Goal: Task Accomplishment & Management: Use online tool/utility

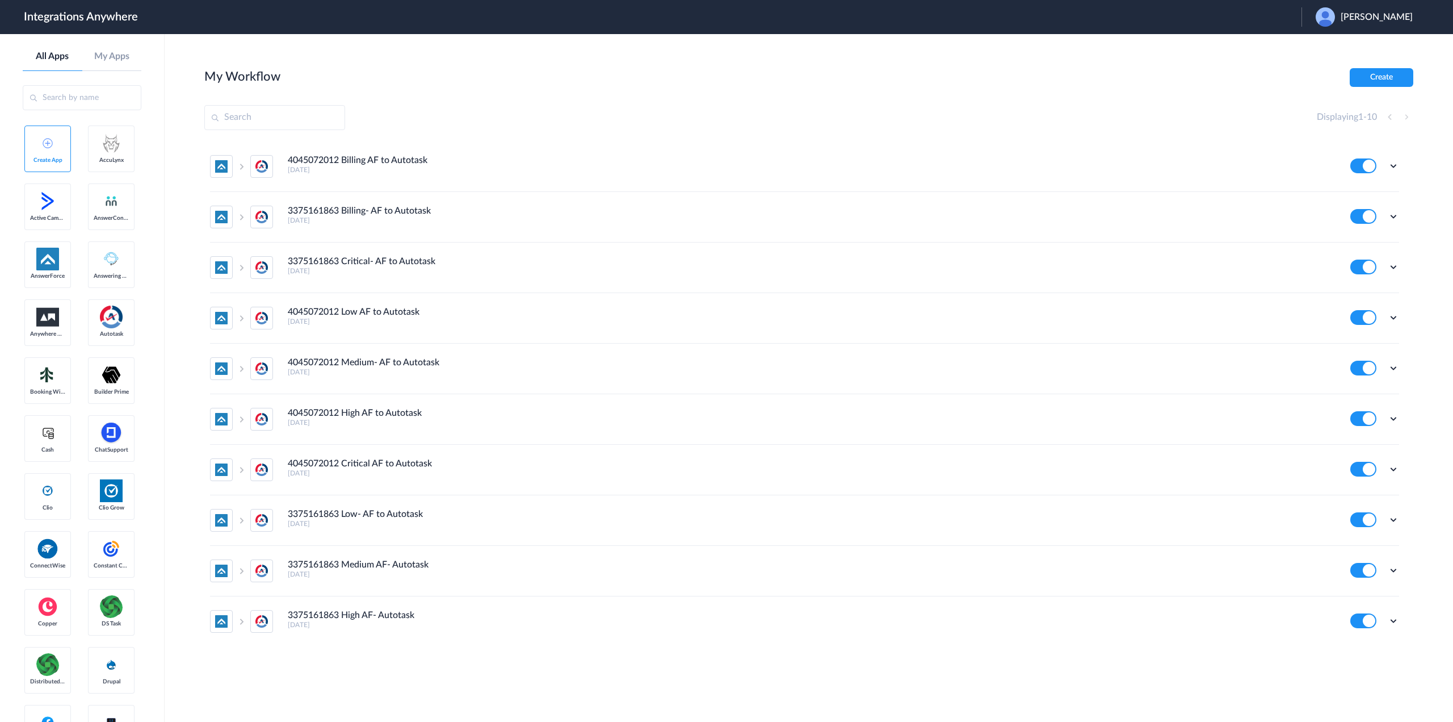
click at [1400, 22] on span "Alia Garcia" at bounding box center [1377, 17] width 72 height 11
click at [1381, 51] on li "Logout" at bounding box center [1363, 46] width 123 height 21
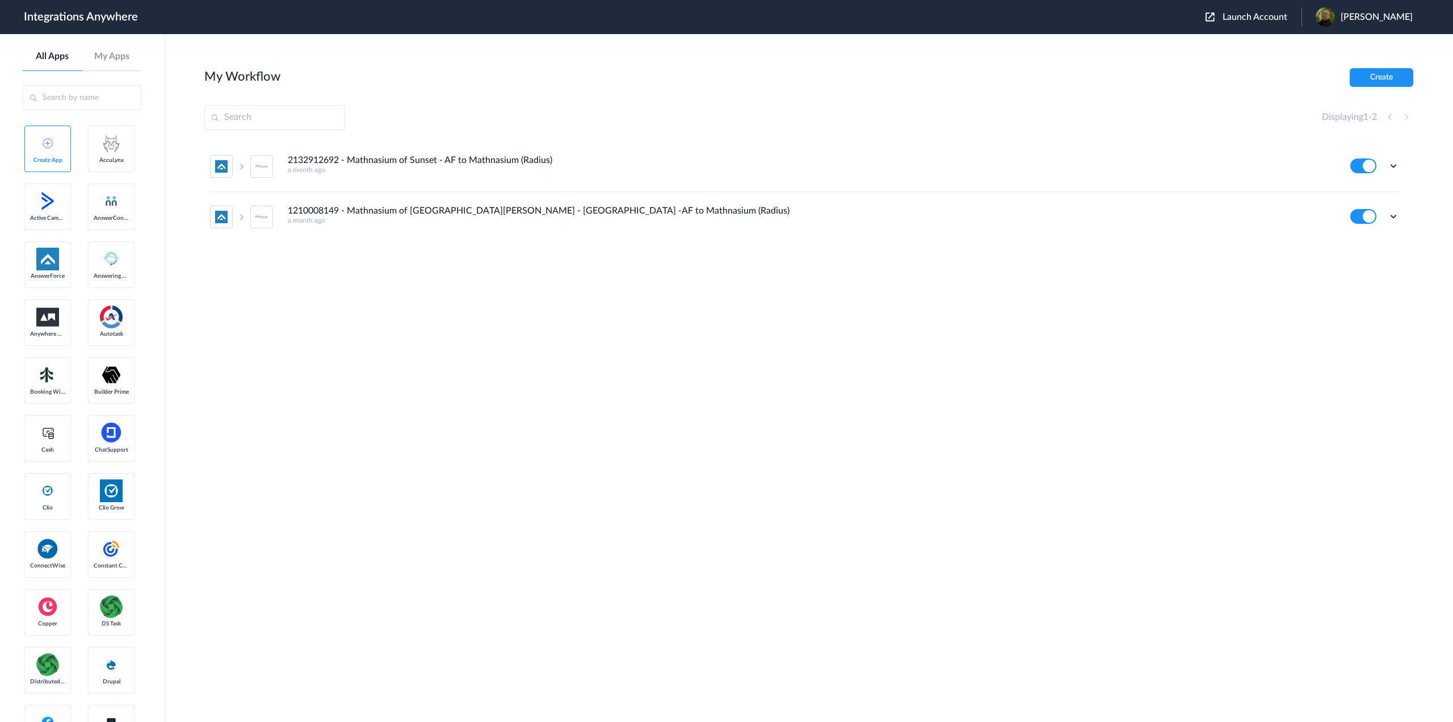
click at [1254, 16] on span "Launch Account" at bounding box center [1255, 16] width 65 height 9
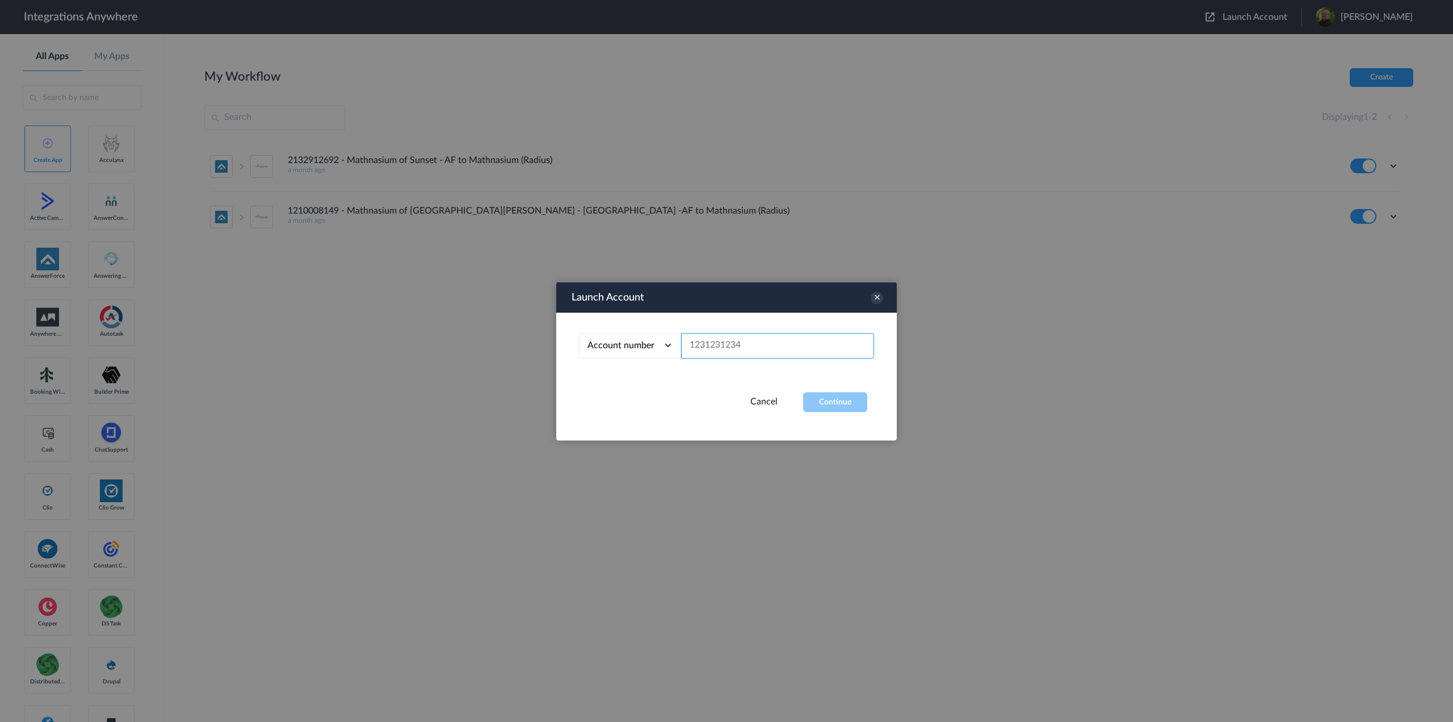
paste input "8775830685"
click at [832, 397] on button "Continue" at bounding box center [835, 402] width 64 height 20
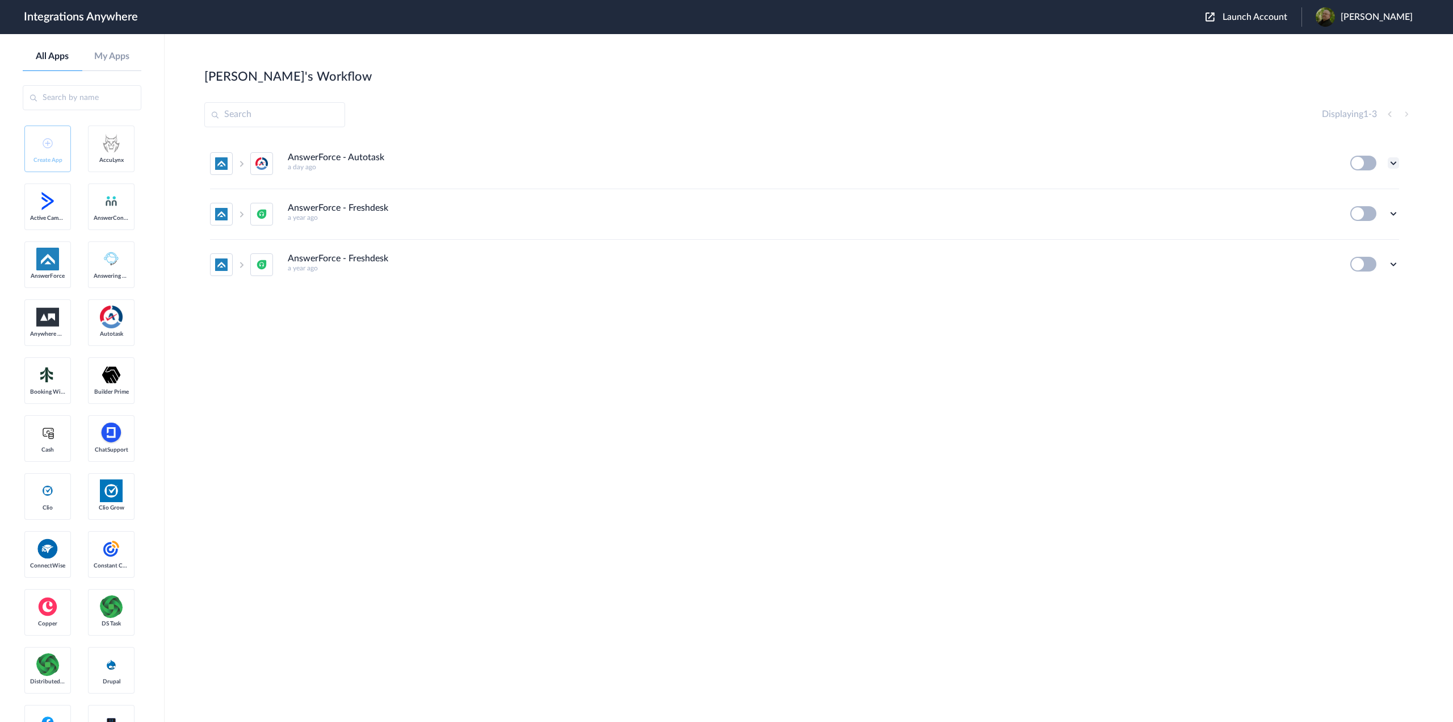
click at [1392, 160] on icon at bounding box center [1393, 162] width 11 height 11
click at [1376, 187] on li "Edit" at bounding box center [1363, 189] width 74 height 21
click at [1266, 14] on span "Launch Account" at bounding box center [1255, 16] width 65 height 9
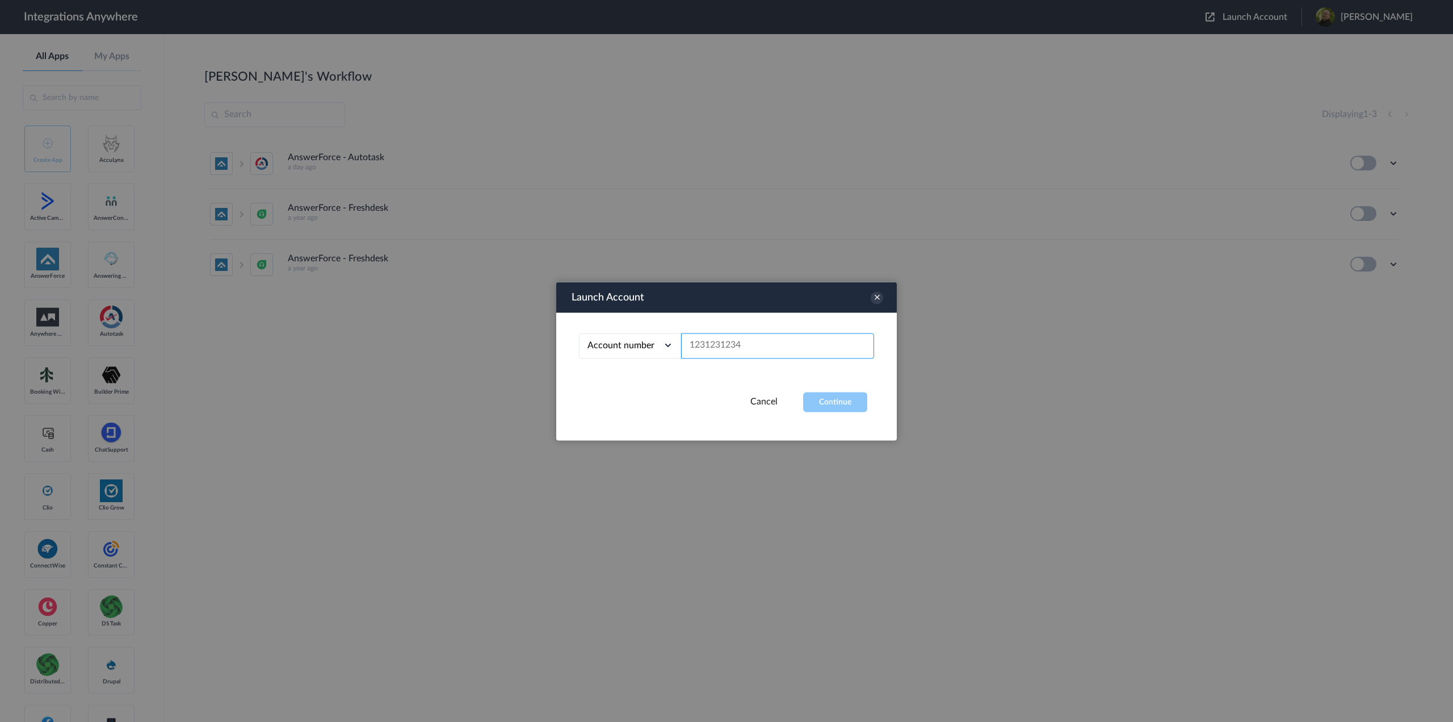
paste input "2523167229"
type input "2523167229"
click at [836, 403] on button "Continue" at bounding box center [835, 402] width 64 height 20
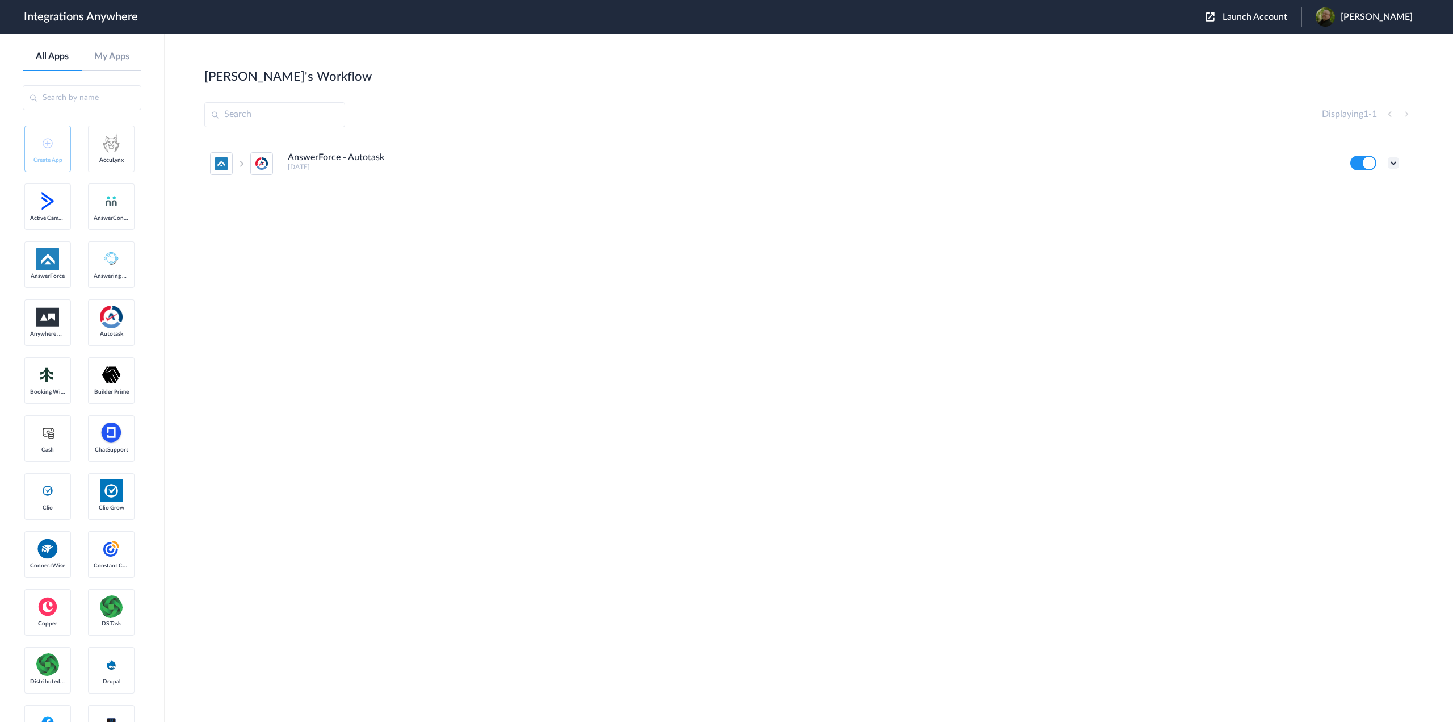
click at [1397, 162] on icon at bounding box center [1393, 162] width 11 height 11
click at [1379, 185] on li "Edit" at bounding box center [1363, 189] width 74 height 21
click at [1370, 164] on button at bounding box center [1364, 163] width 26 height 15
click at [1397, 164] on icon at bounding box center [1393, 162] width 11 height 11
click at [1365, 190] on li "Edit" at bounding box center [1363, 189] width 74 height 21
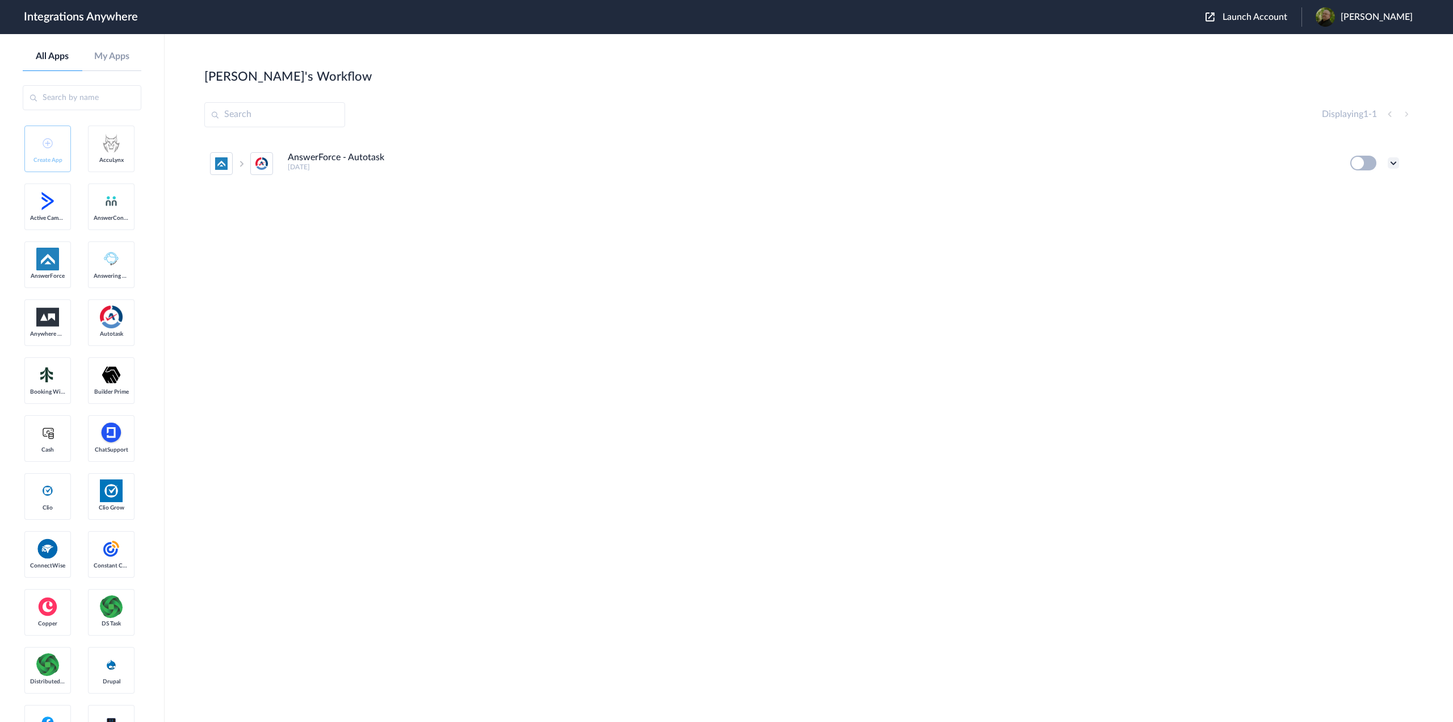
click at [1394, 161] on icon at bounding box center [1393, 162] width 11 height 11
click at [308, 160] on h4 "AnswerForce - Autotask" at bounding box center [336, 157] width 97 height 11
click at [1395, 161] on icon at bounding box center [1393, 162] width 11 height 11
click at [1365, 209] on link "Task history" at bounding box center [1361, 210] width 55 height 8
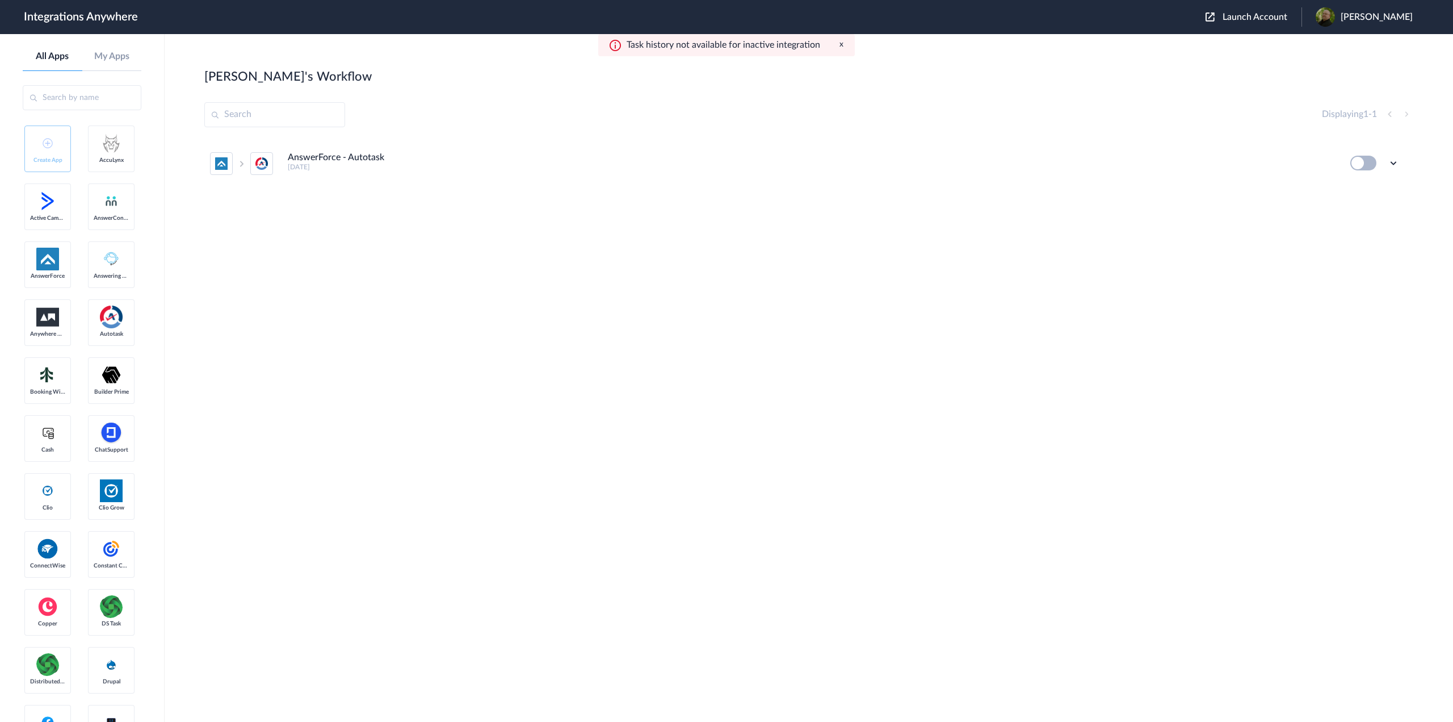
click at [1368, 165] on button at bounding box center [1364, 163] width 26 height 15
click at [1367, 162] on button at bounding box center [1364, 163] width 26 height 15
click at [842, 41] on button "x" at bounding box center [842, 45] width 4 height 10
click at [1365, 162] on button at bounding box center [1364, 163] width 26 height 15
click at [1396, 162] on icon at bounding box center [1393, 162] width 11 height 11
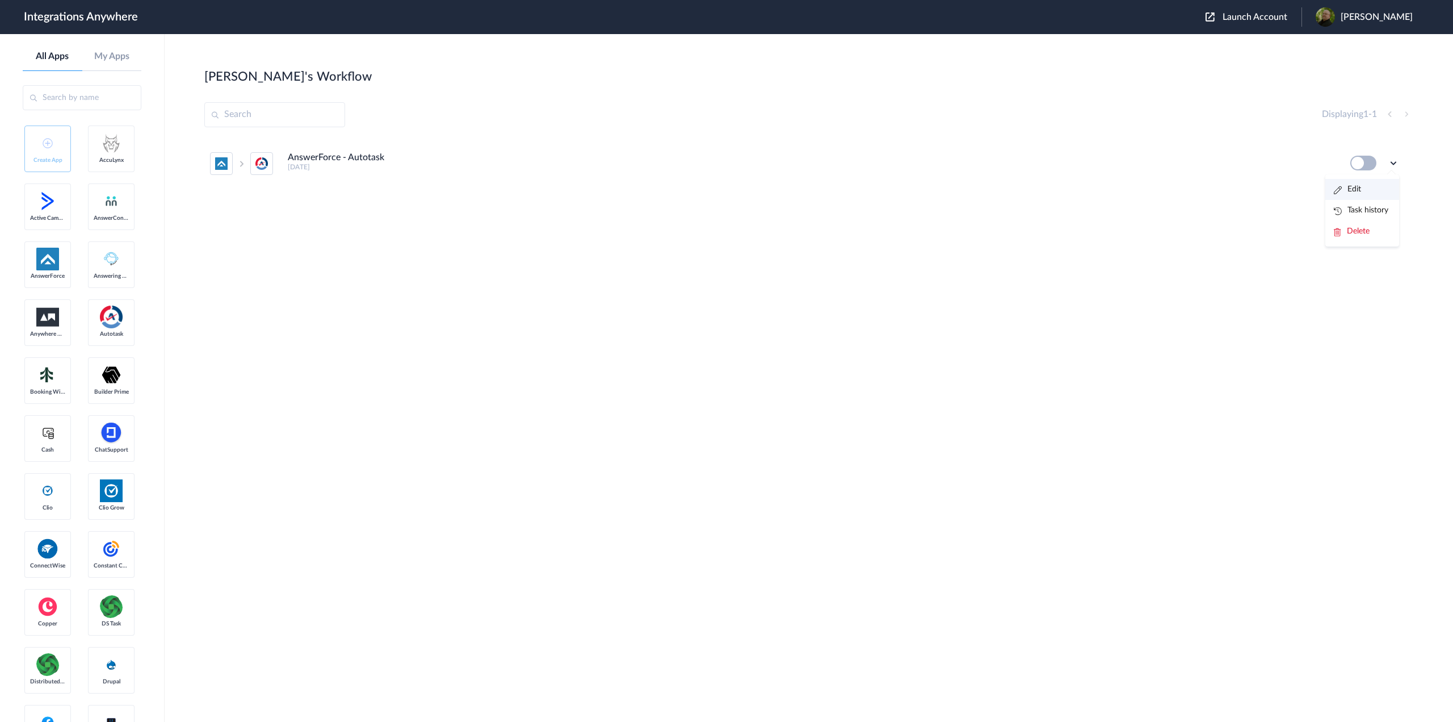
click at [1372, 186] on li "Edit" at bounding box center [1363, 189] width 74 height 21
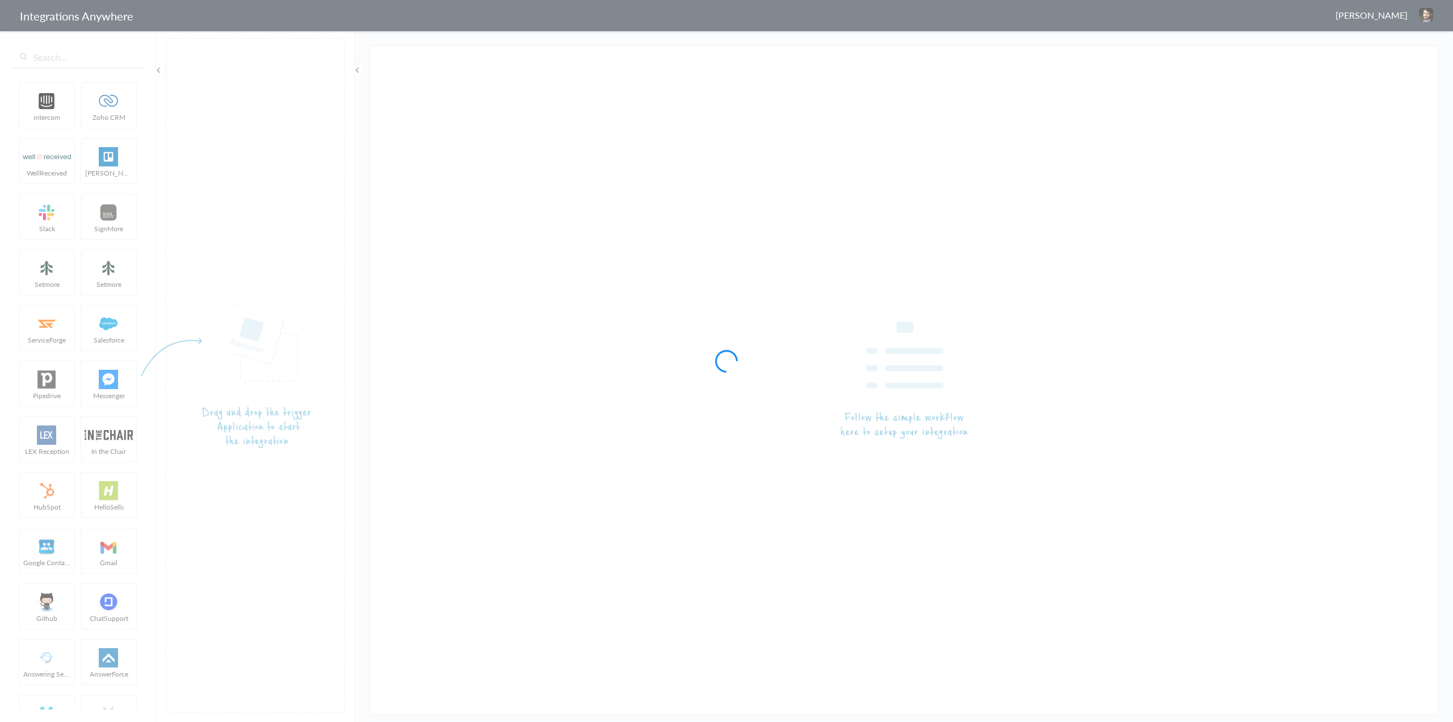
type input "AnswerForce - Autotask"
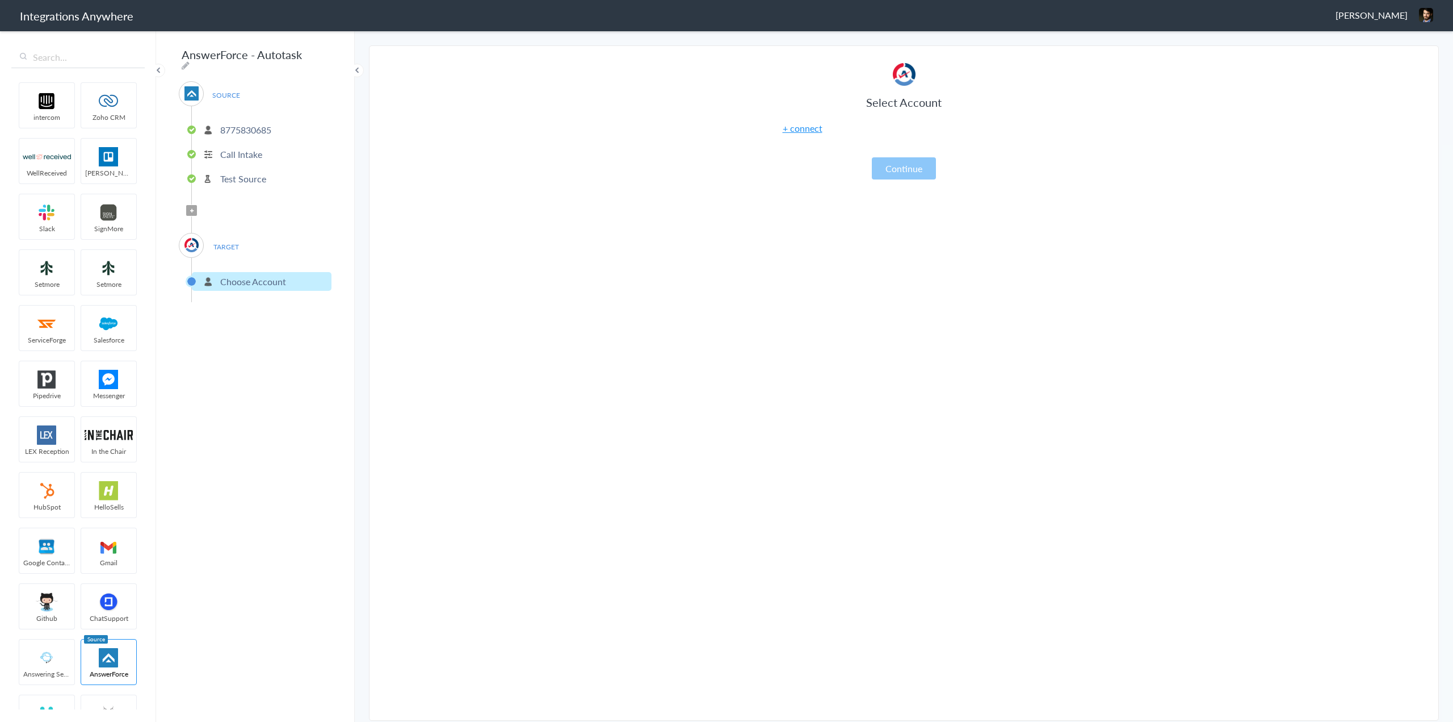
click at [805, 127] on link "+ connect" at bounding box center [803, 128] width 40 height 13
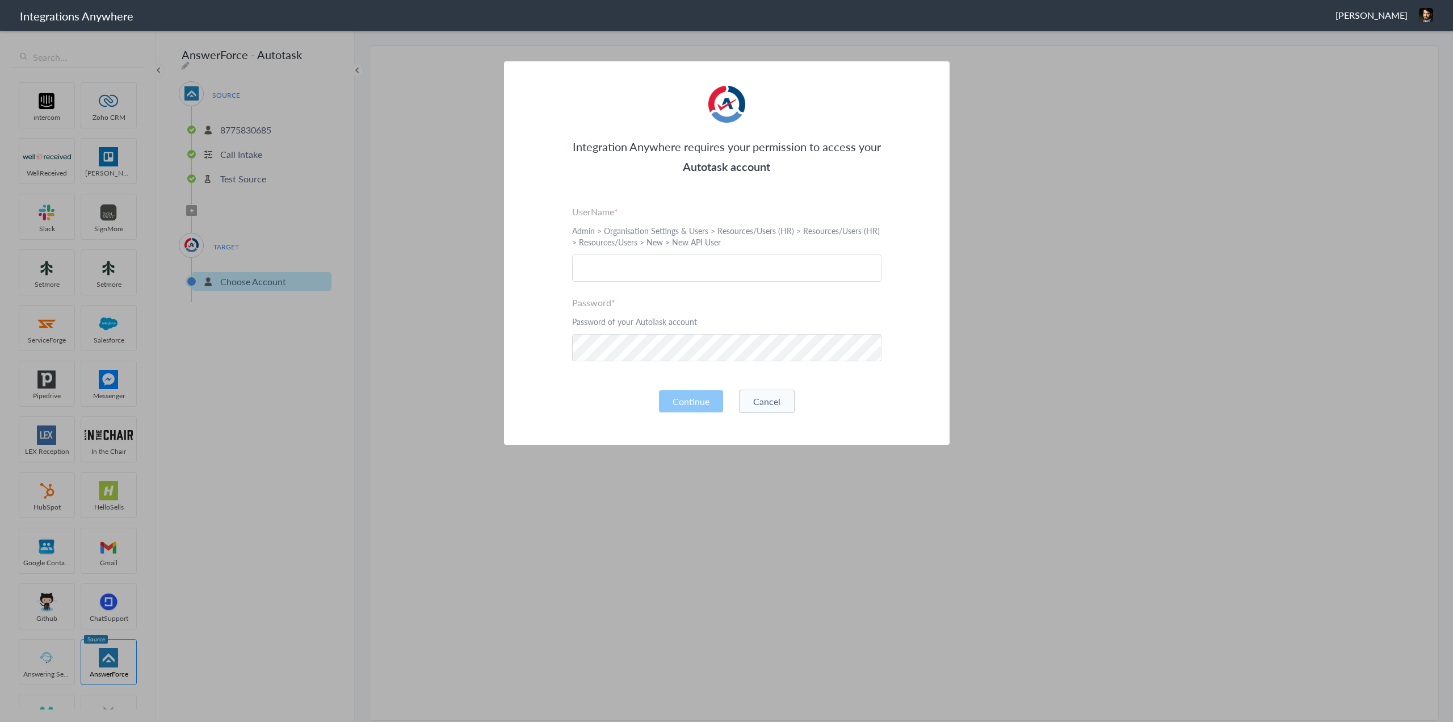
click at [764, 397] on button "Cancel" at bounding box center [767, 400] width 56 height 23
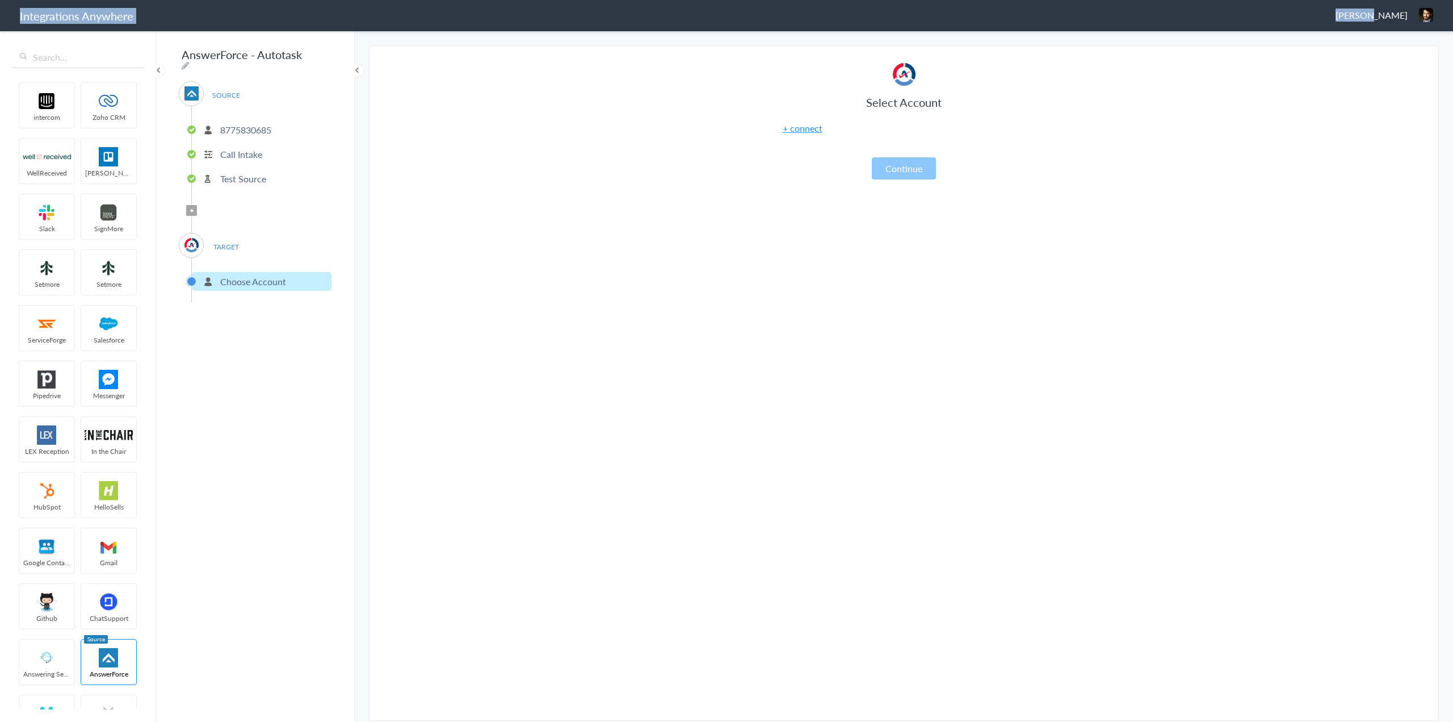
drag, startPoint x: 1392, startPoint y: 14, endPoint x: 862, endPoint y: 23, distance: 529.8
click at [933, 12] on header "Integrations Anywhere Jonny Eukel Logout Dashboard" at bounding box center [726, 15] width 1453 height 31
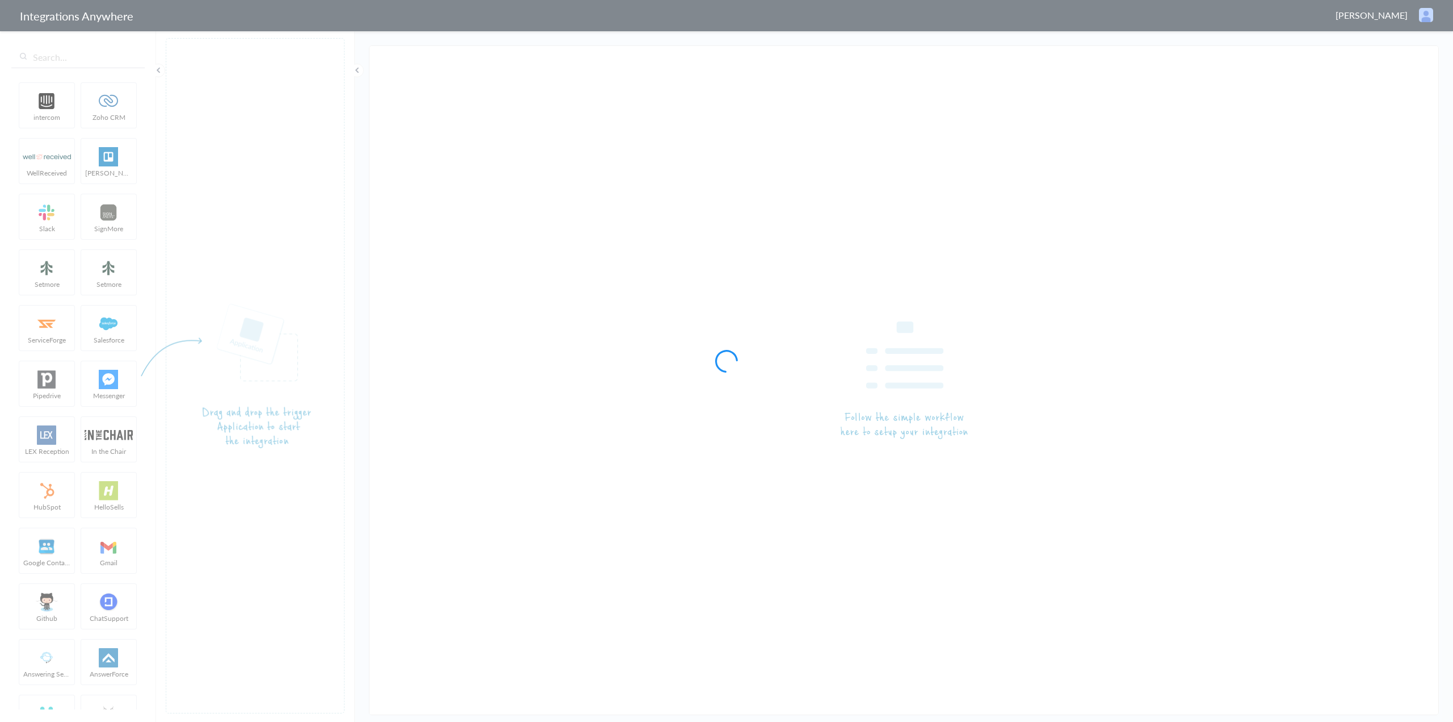
type input "AnswerForce - Autotask"
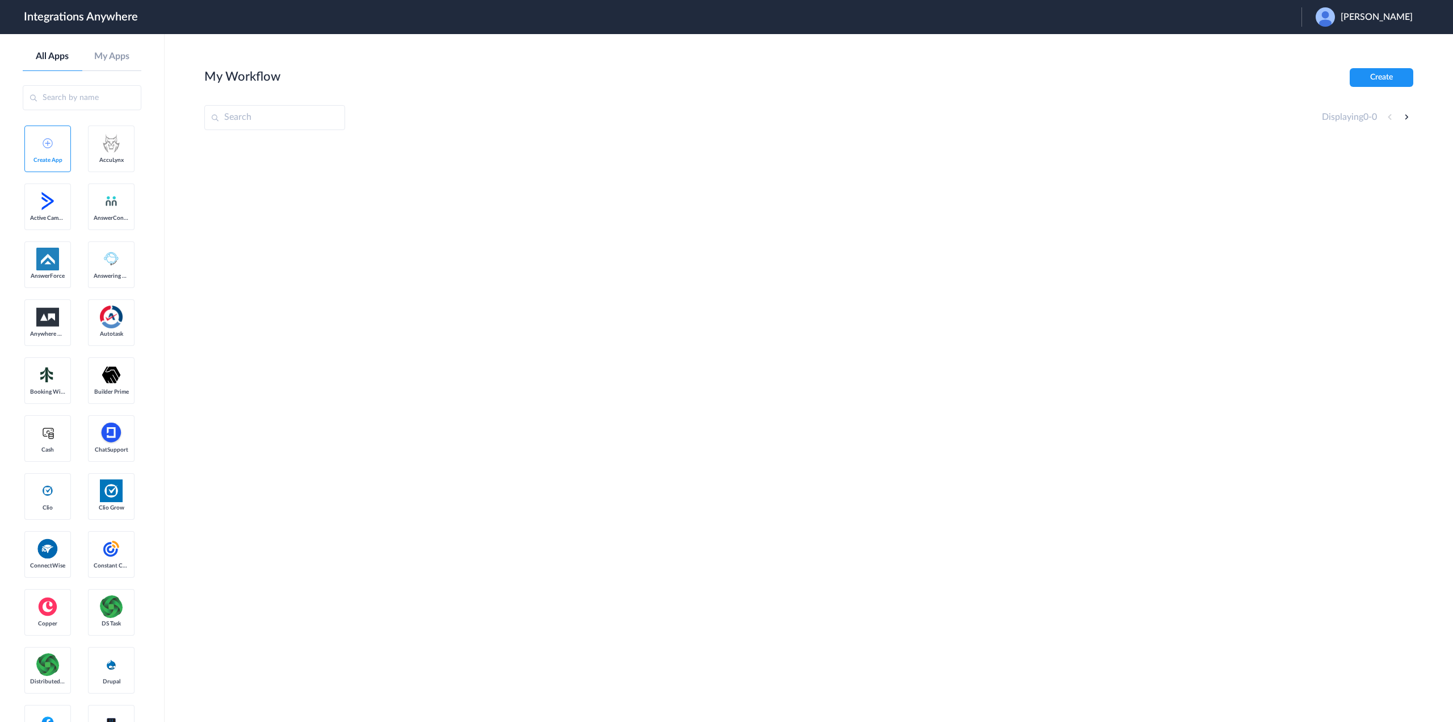
click at [1376, 16] on span "[PERSON_NAME]" at bounding box center [1377, 17] width 72 height 11
click at [1331, 47] on link "Logout" at bounding box center [1322, 46] width 24 height 8
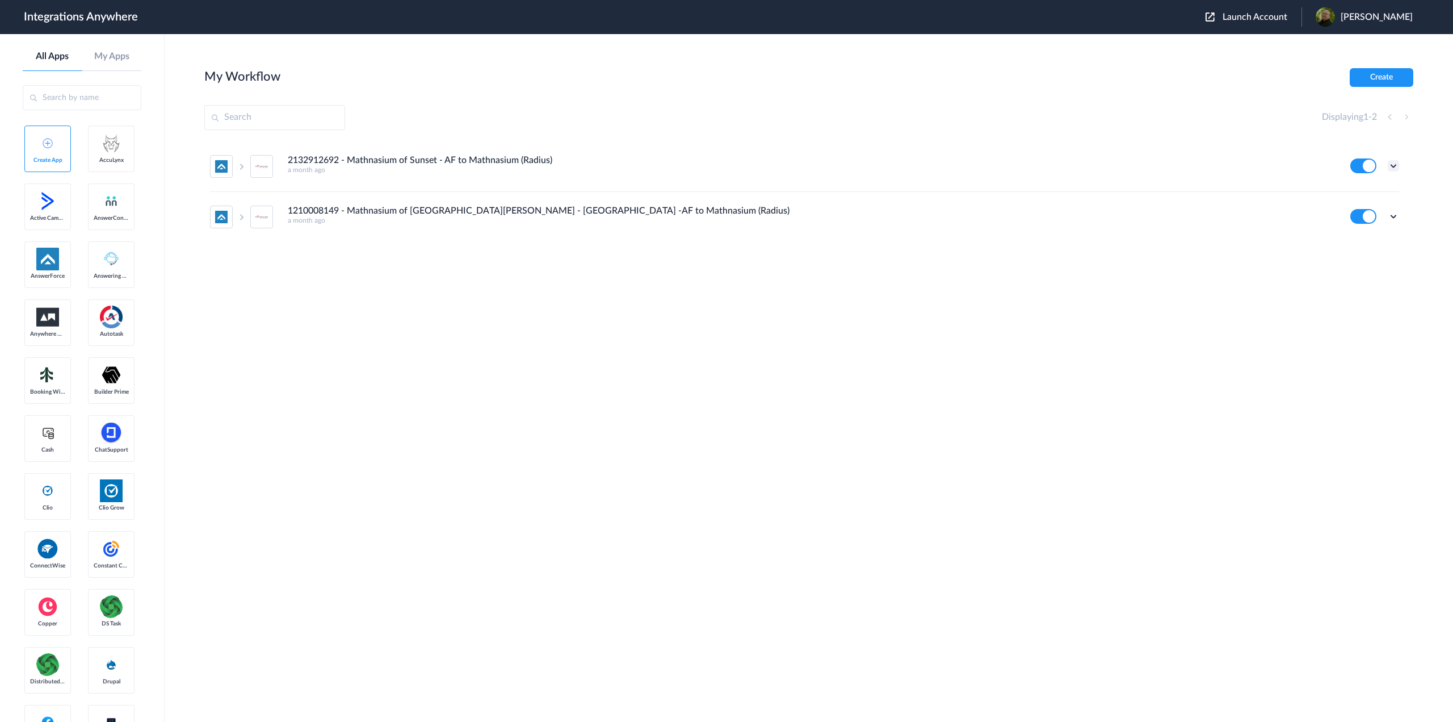
click at [1395, 166] on icon at bounding box center [1393, 165] width 11 height 11
click at [1367, 194] on li "Edit" at bounding box center [1363, 192] width 74 height 21
click at [1397, 214] on icon at bounding box center [1393, 216] width 11 height 11
click at [1368, 241] on li "Edit" at bounding box center [1363, 242] width 74 height 21
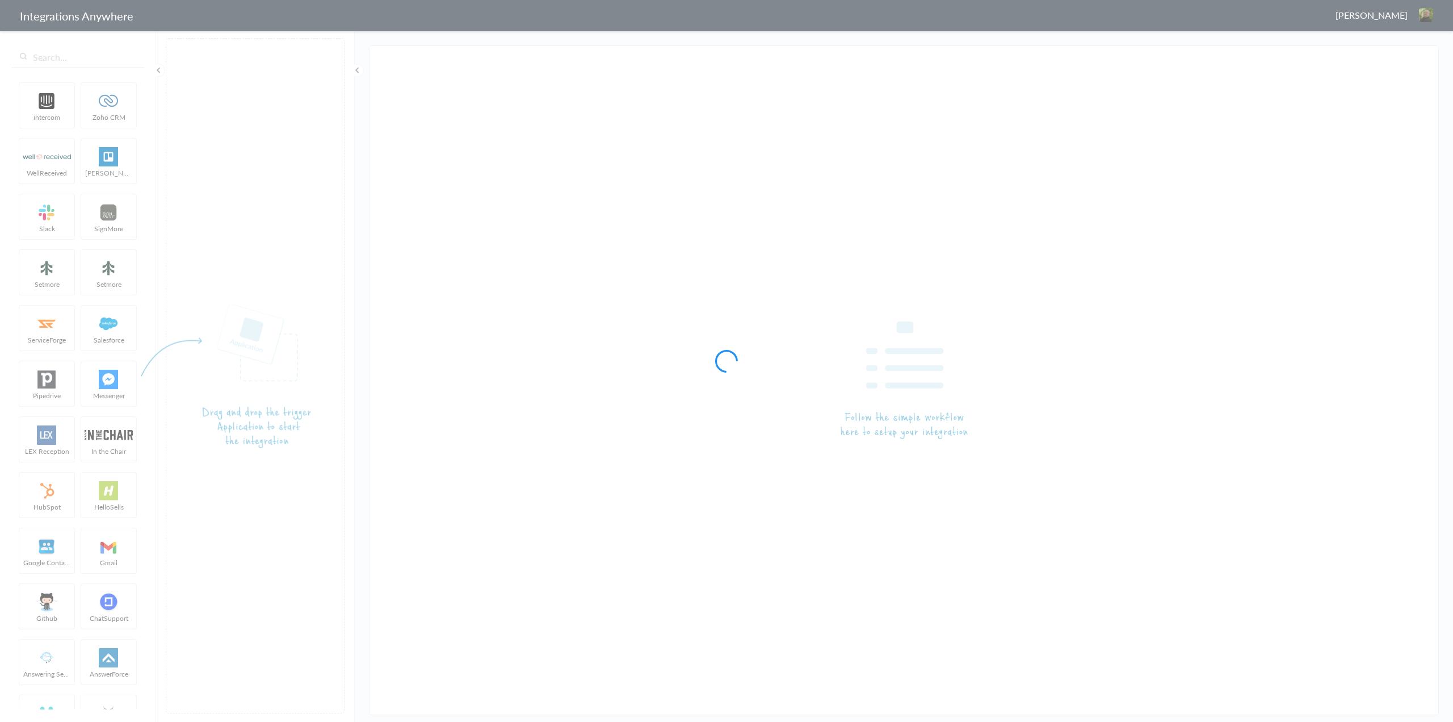
type input "2132912692 - Mathnasium of Sunset - AF to Mathnasium (Radius)"
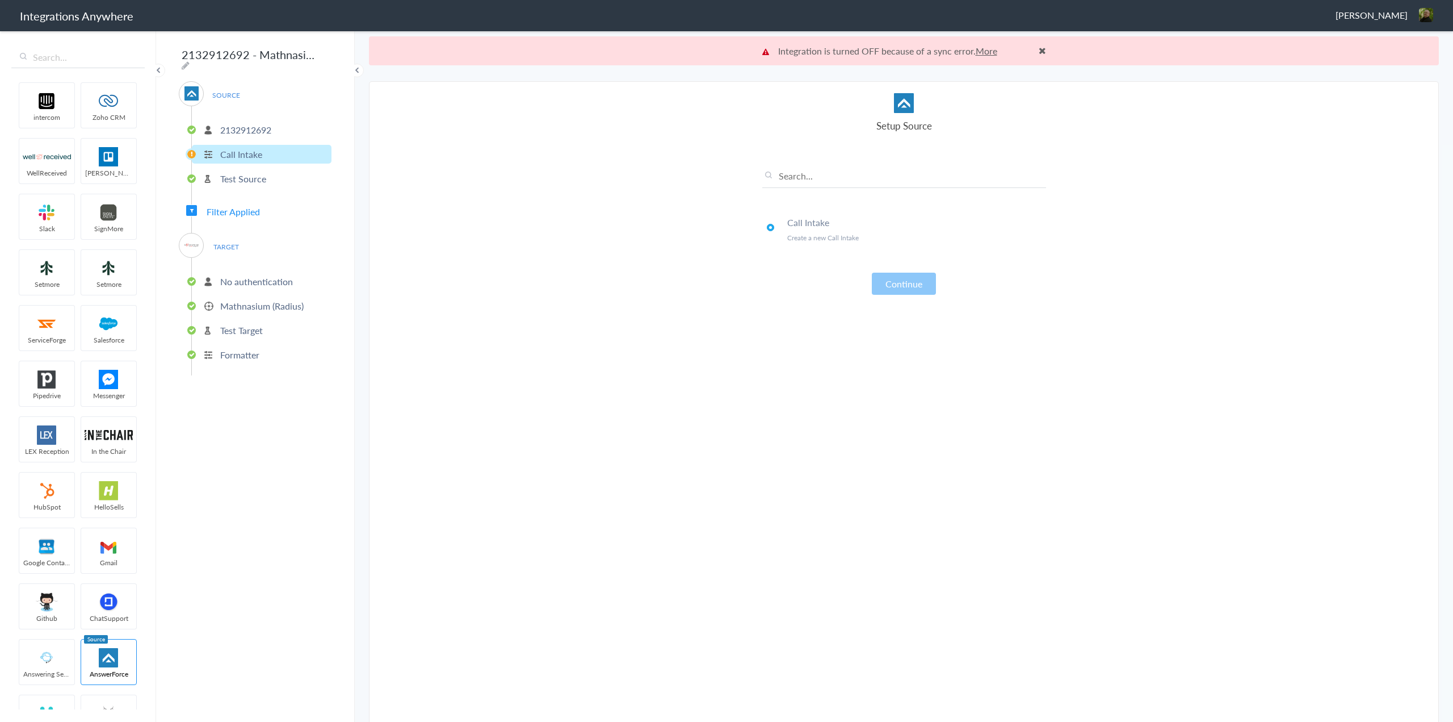
click at [1033, 51] on p "Integration is turned OFF because of a sync error. More" at bounding box center [905, 50] width 284 height 13
click at [1034, 49] on p "Integration is turned OFF because of a sync error. More" at bounding box center [905, 50] width 284 height 13
click at [1039, 51] on span at bounding box center [1042, 50] width 7 height 9
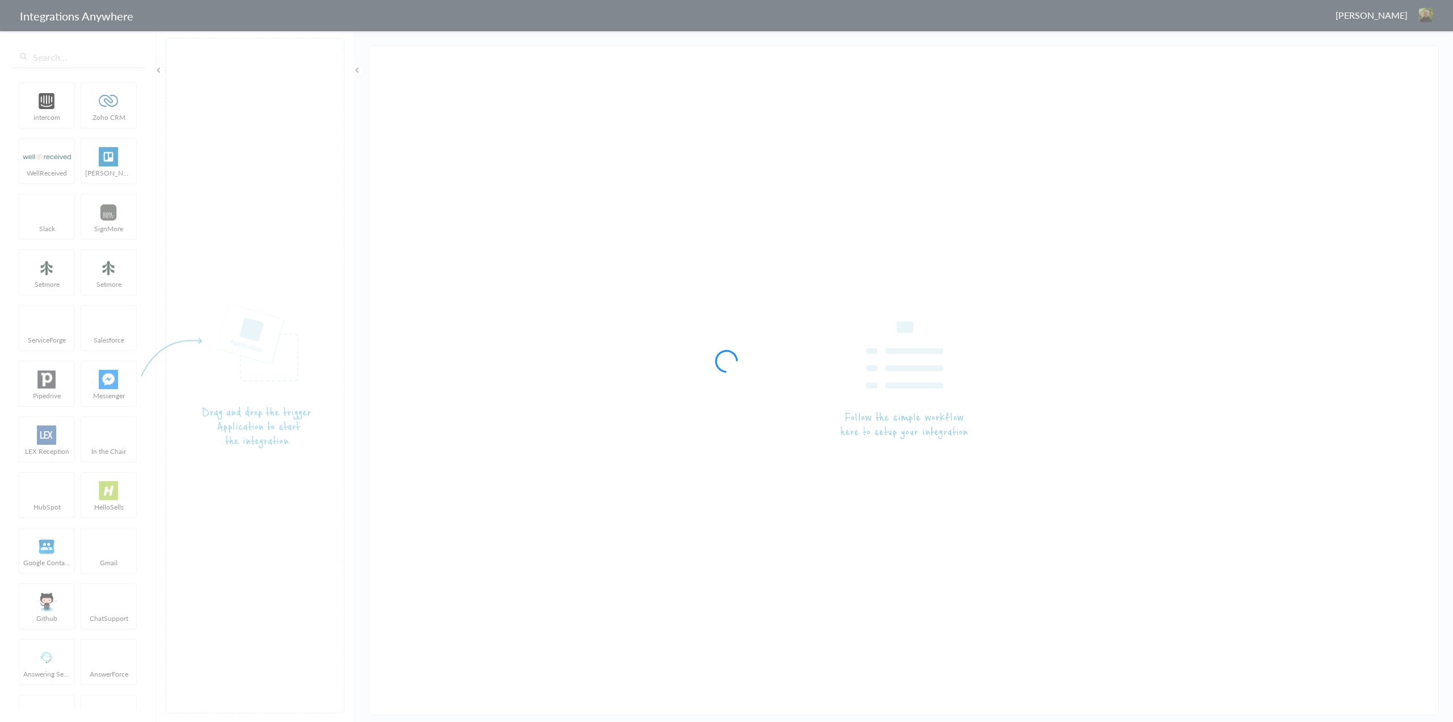
type input "1210008149 - Mathnasium of San Jose - Almaden -AF to Mathnasium (Radius)"
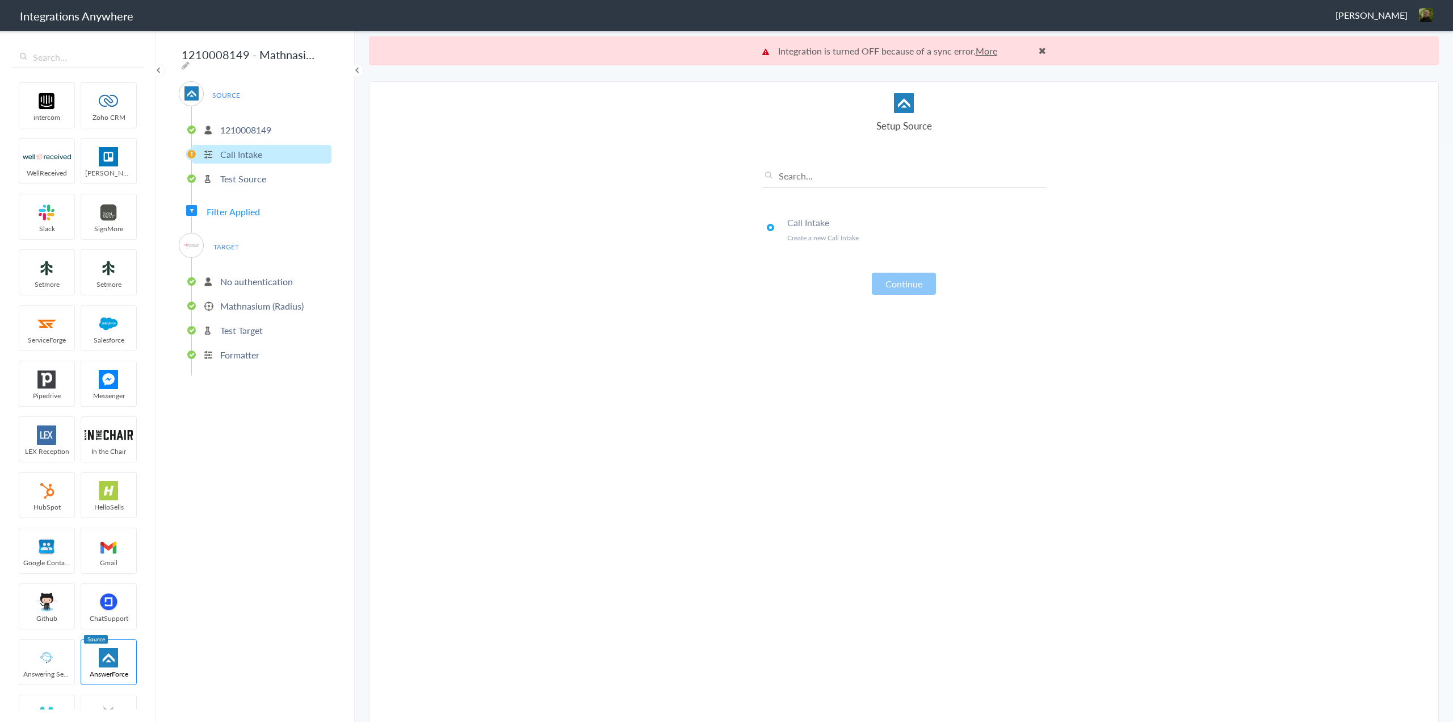
click at [980, 52] on link "More" at bounding box center [987, 50] width 22 height 13
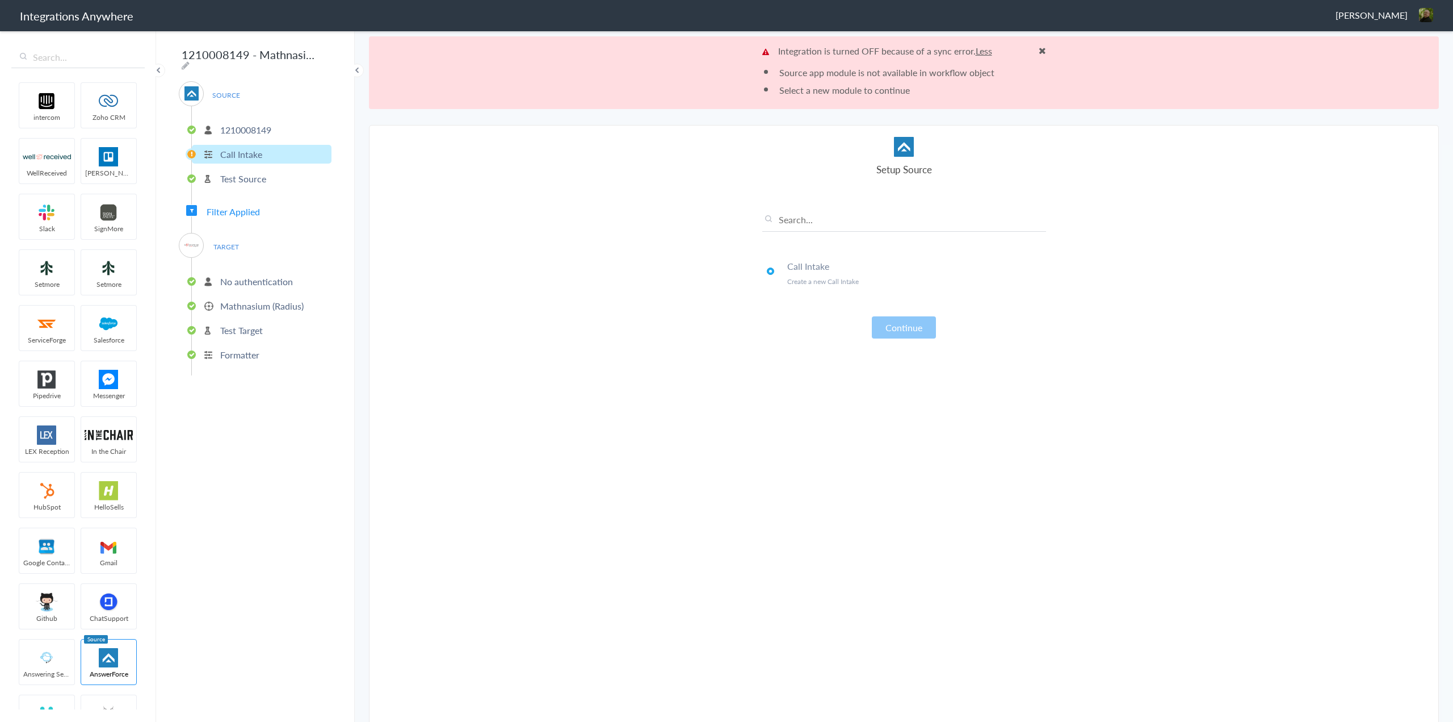
click at [196, 244] on img at bounding box center [192, 245] width 14 height 14
click at [1034, 49] on p "Integration is turned OFF because of a sync error. Less" at bounding box center [905, 50] width 284 height 13
click at [1041, 49] on span at bounding box center [1042, 50] width 7 height 9
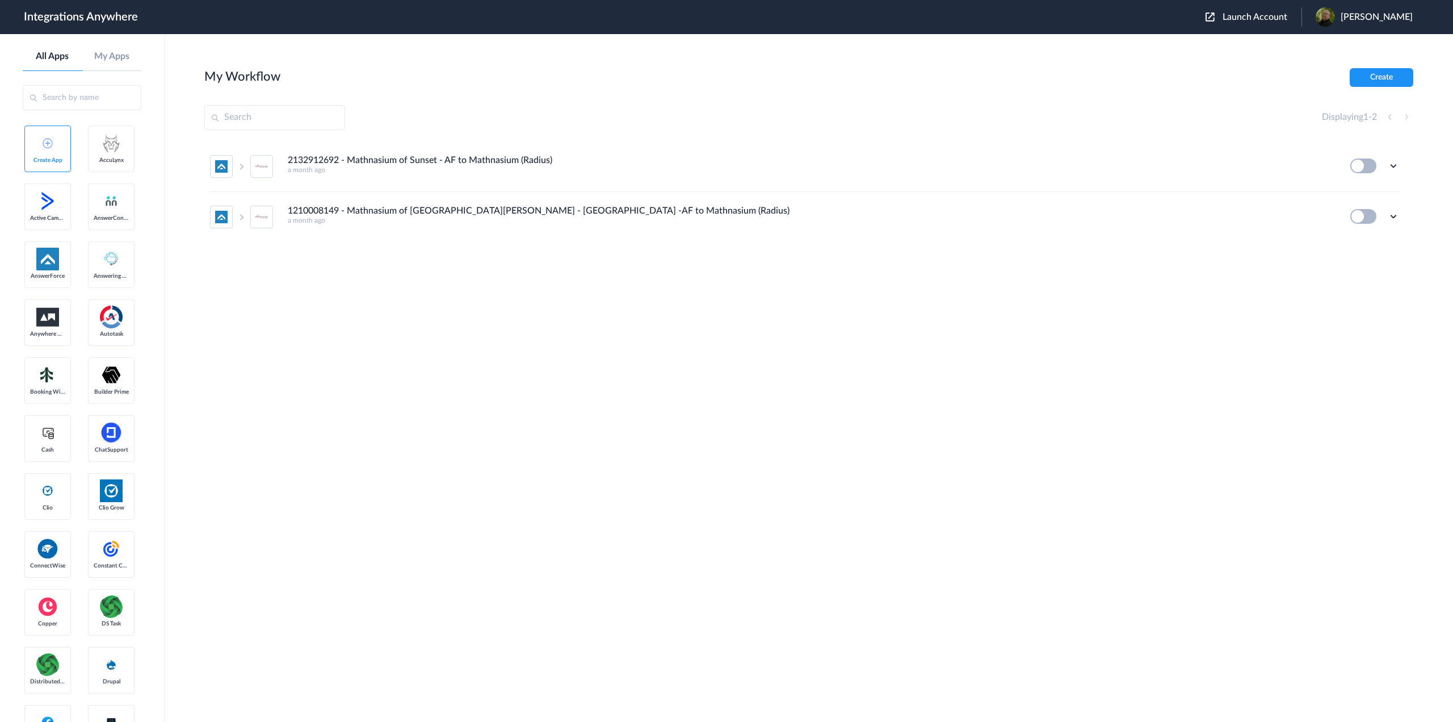
click at [1361, 170] on button at bounding box center [1364, 165] width 26 height 15
click at [1391, 166] on icon at bounding box center [1393, 165] width 11 height 11
click at [1368, 195] on li "Edit" at bounding box center [1363, 192] width 74 height 21
click at [1394, 215] on icon at bounding box center [1393, 216] width 11 height 11
click at [1355, 242] on link "Edit" at bounding box center [1347, 242] width 27 height 8
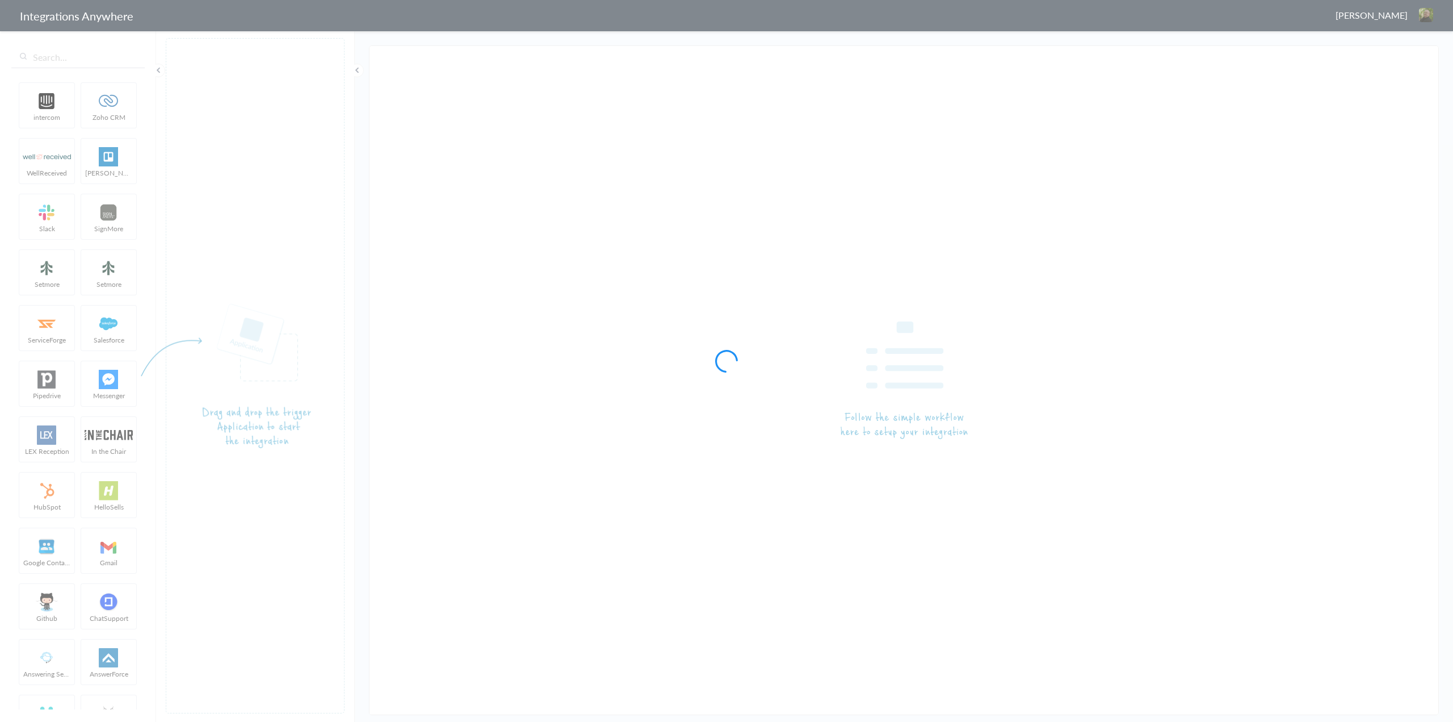
type input "2132912692 - Mathnasium of Sunset - AF to Mathnasium (Radius)"
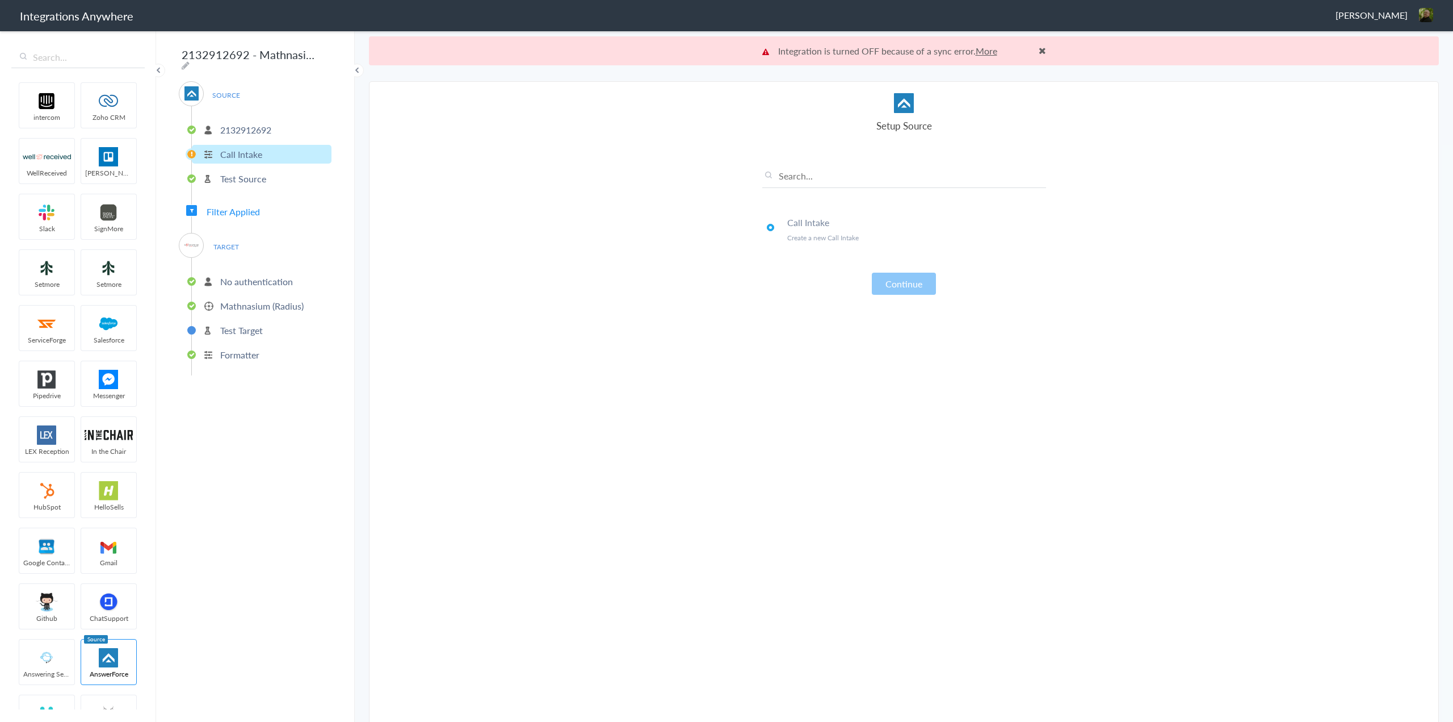
click at [249, 151] on p "Call Intake" at bounding box center [241, 154] width 42 height 13
click at [1039, 46] on span at bounding box center [1042, 50] width 7 height 9
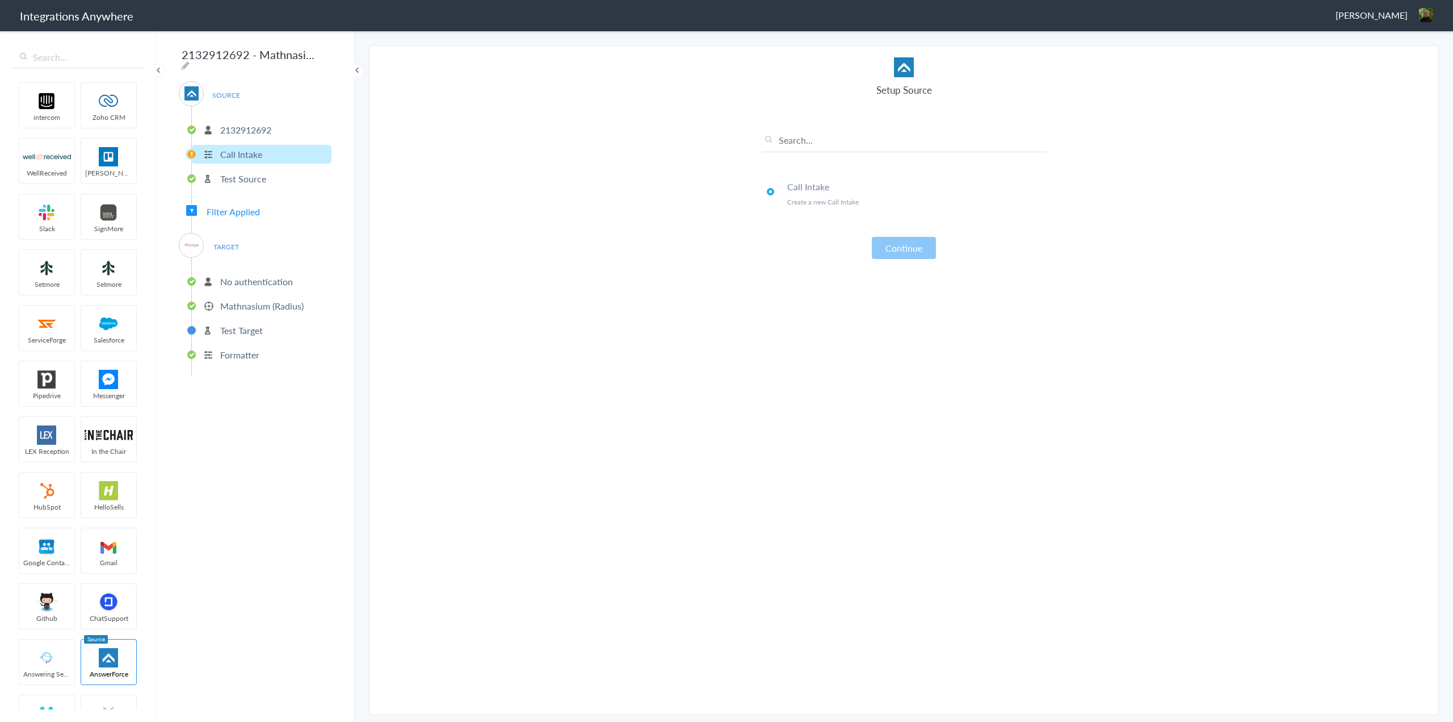
click at [237, 123] on p "2132912692" at bounding box center [245, 129] width 51 height 13
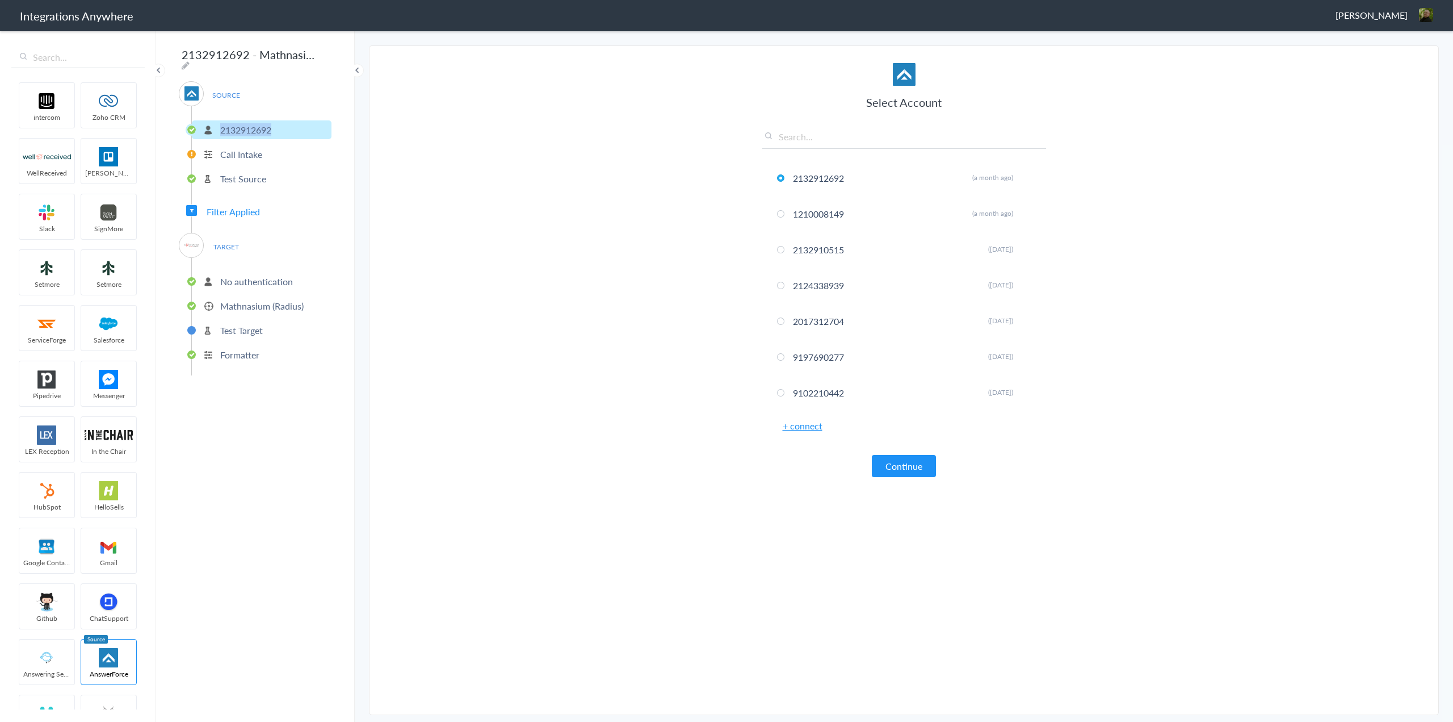
click at [237, 123] on p "2132912692" at bounding box center [245, 129] width 51 height 13
copy p "2132912692"
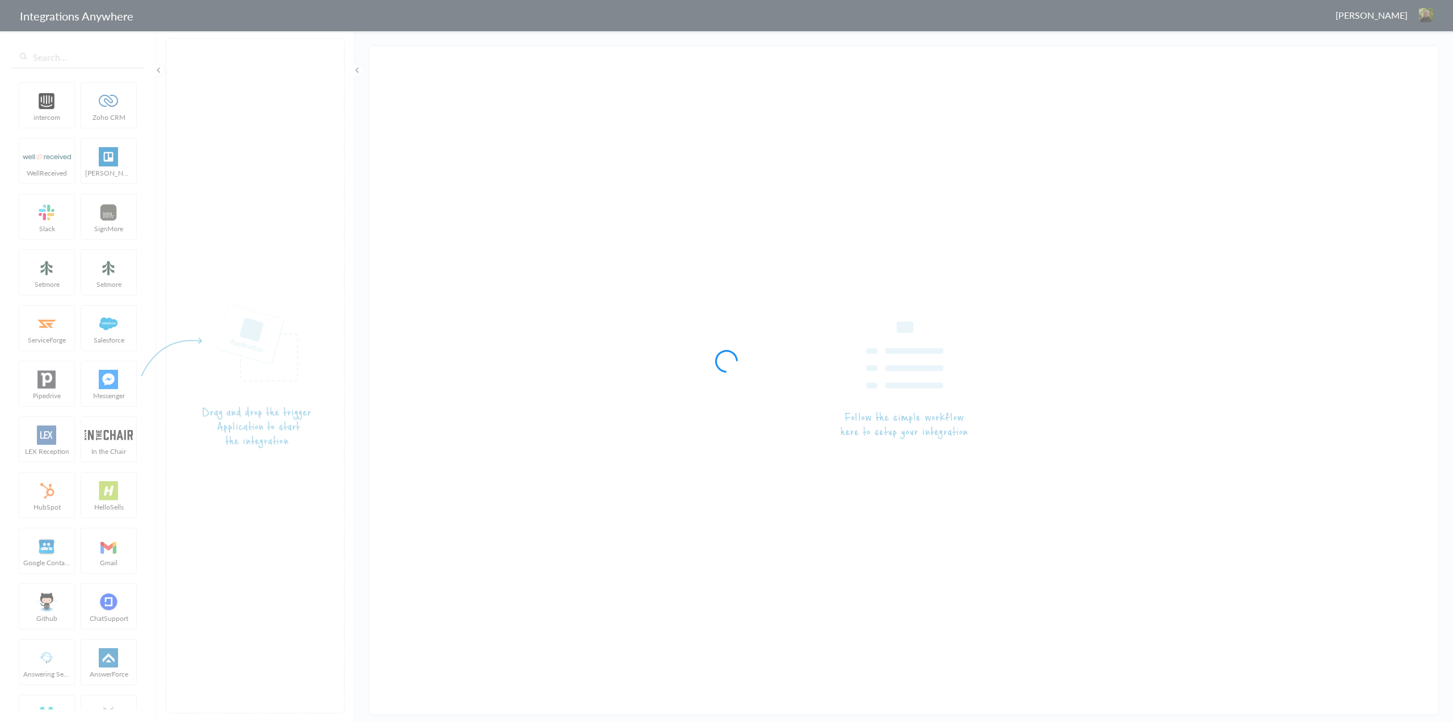
type input "1210008149 - Mathnasium of San Jose - Almaden -AF to Mathnasium (Radius)"
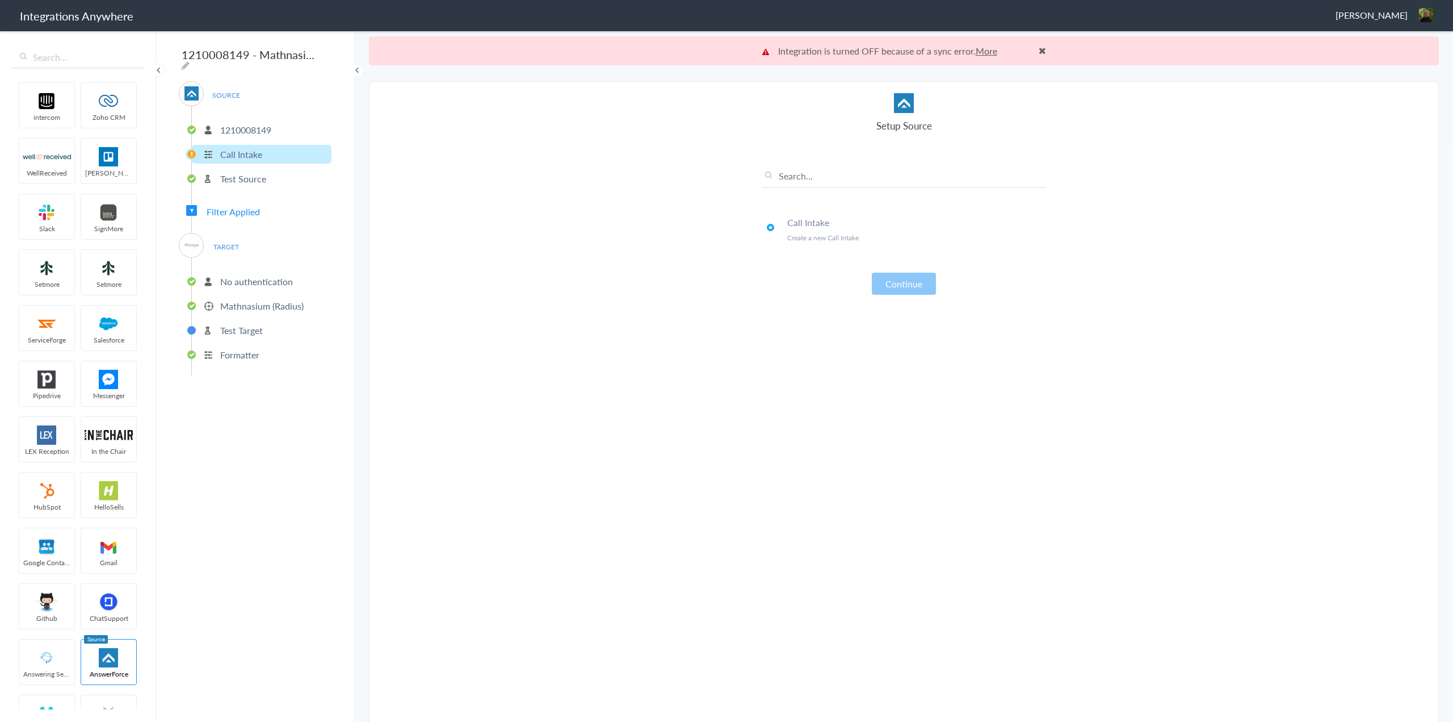
click at [237, 128] on p "1210008149" at bounding box center [245, 129] width 51 height 13
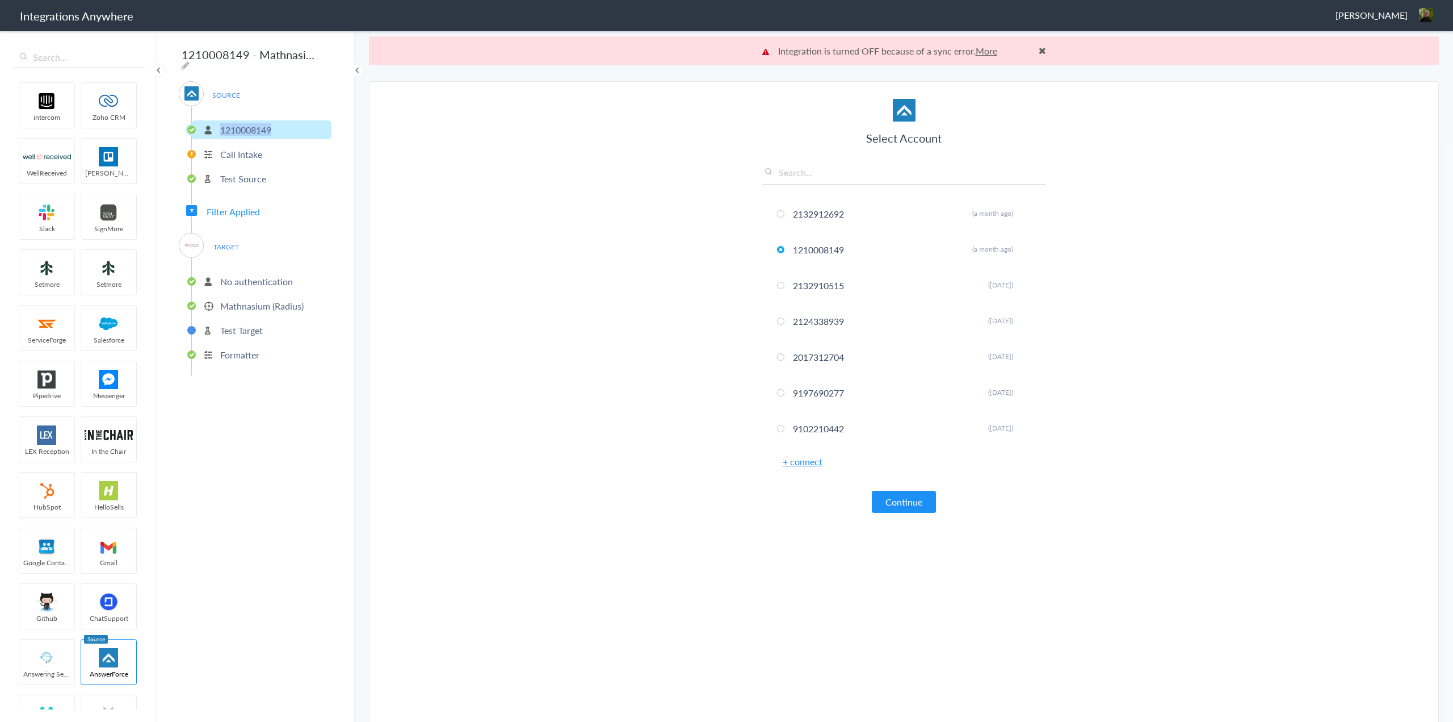
click at [237, 128] on p "1210008149" at bounding box center [245, 129] width 51 height 13
copy p "1210008149"
